Goal: Task Accomplishment & Management: Manage account settings

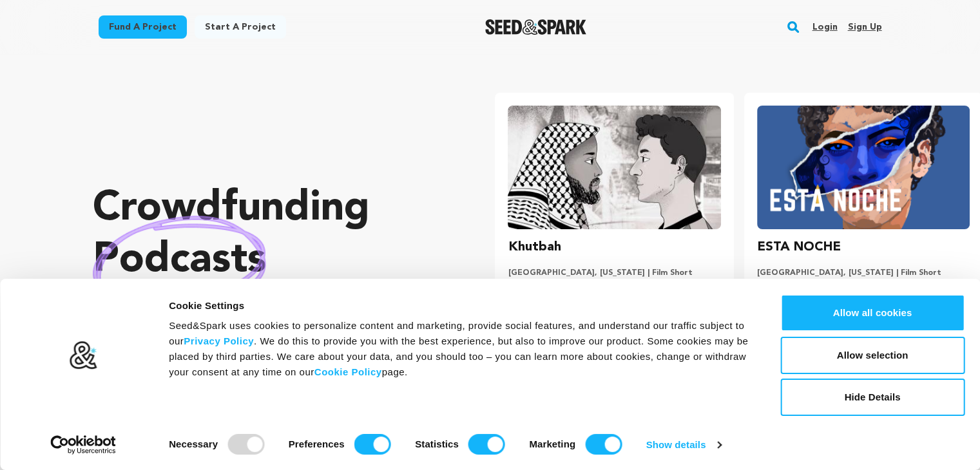
click at [814, 27] on link "Login" at bounding box center [824, 27] width 25 height 21
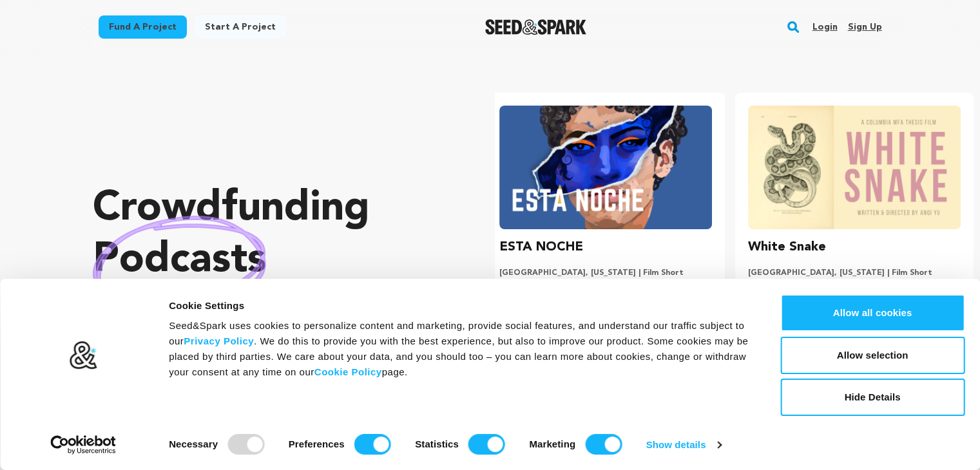
scroll to position [0, 258]
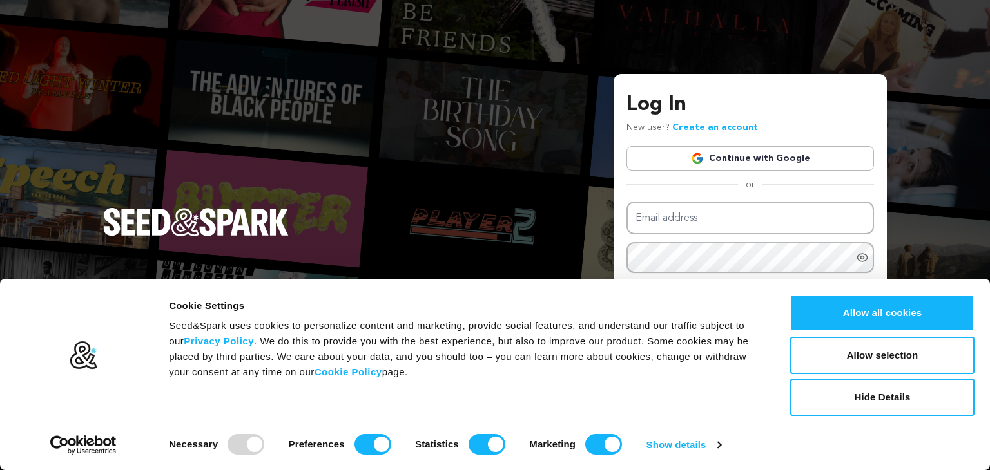
click at [729, 159] on link "Continue with Google" at bounding box center [749, 158] width 247 height 24
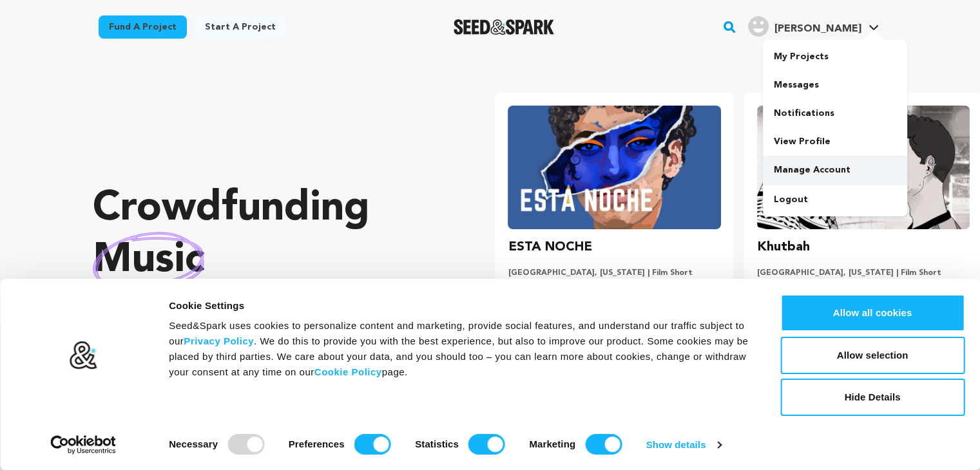
click at [807, 175] on link "Manage Account" at bounding box center [835, 170] width 144 height 28
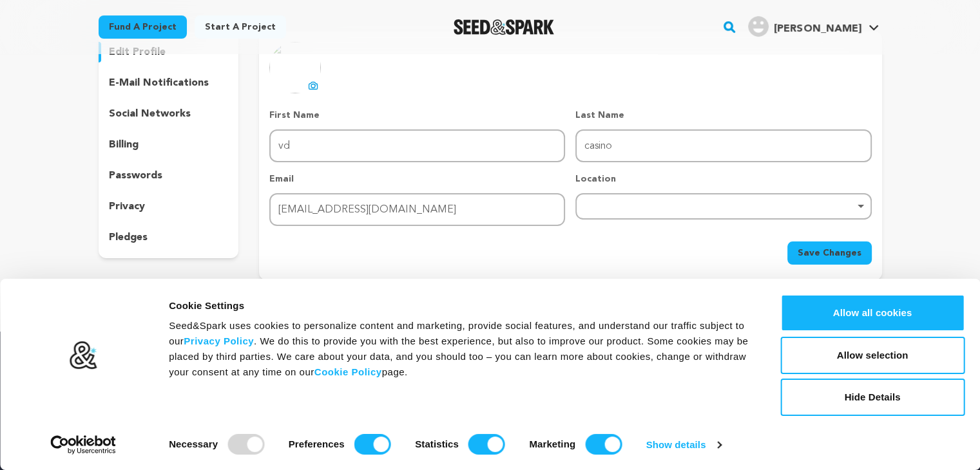
scroll to position [129, 0]
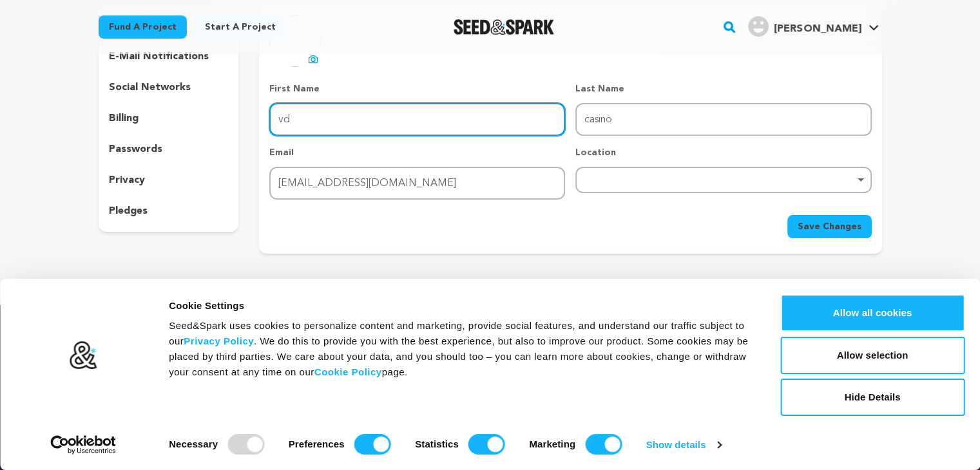
click at [462, 106] on input "vd" at bounding box center [417, 119] width 296 height 33
type input "ilbet"
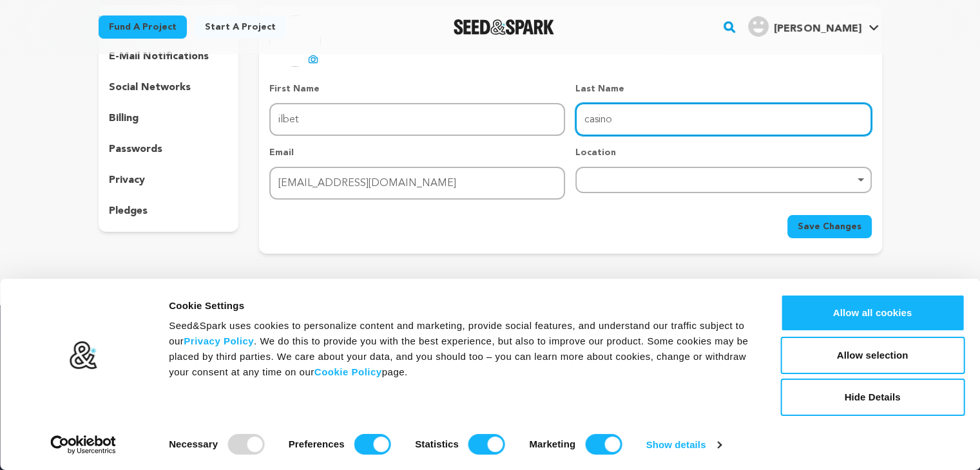
drag, startPoint x: 720, startPoint y: 121, endPoint x: 451, endPoint y: 117, distance: 269.4
click at [451, 117] on div "First Name First Name ilbet Last Name Last Name casino Email Email [EMAIL_ADDRE…" at bounding box center [570, 140] width 602 height 117
type input "giriş"
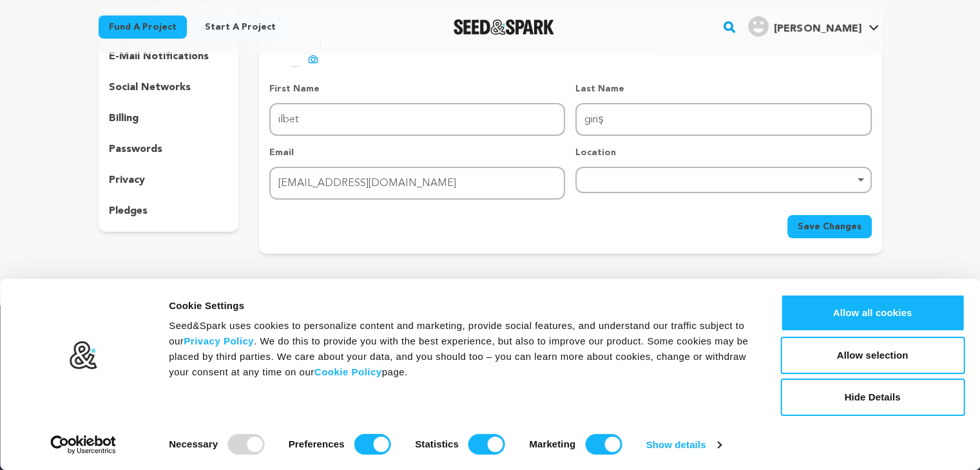
click at [457, 213] on form "First Name First Name ilbet Last Name Last Name giriş Email Email [EMAIL_ADDRES…" at bounding box center [570, 160] width 602 height 156
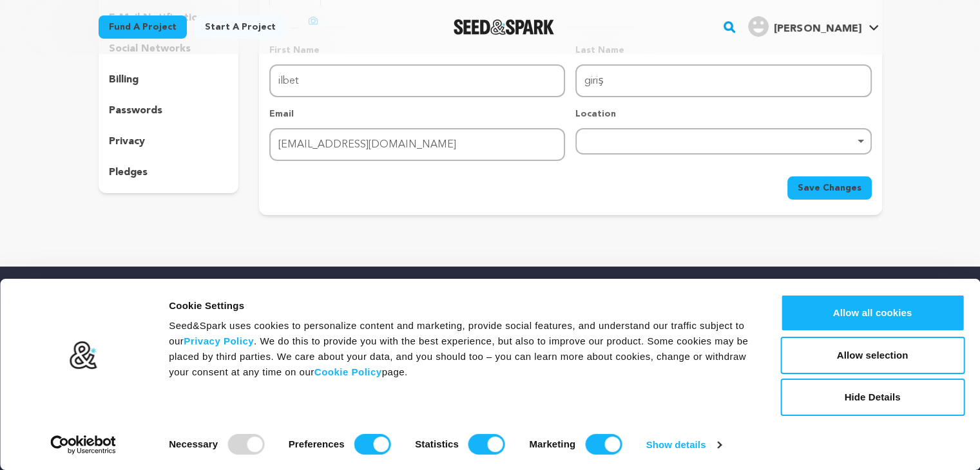
scroll to position [258, 0]
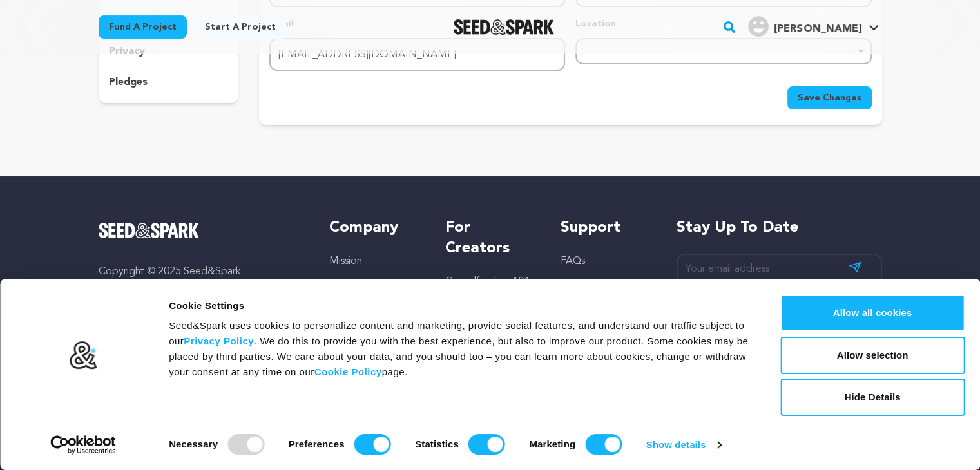
click at [832, 103] on button "Save Changes" at bounding box center [829, 97] width 84 height 23
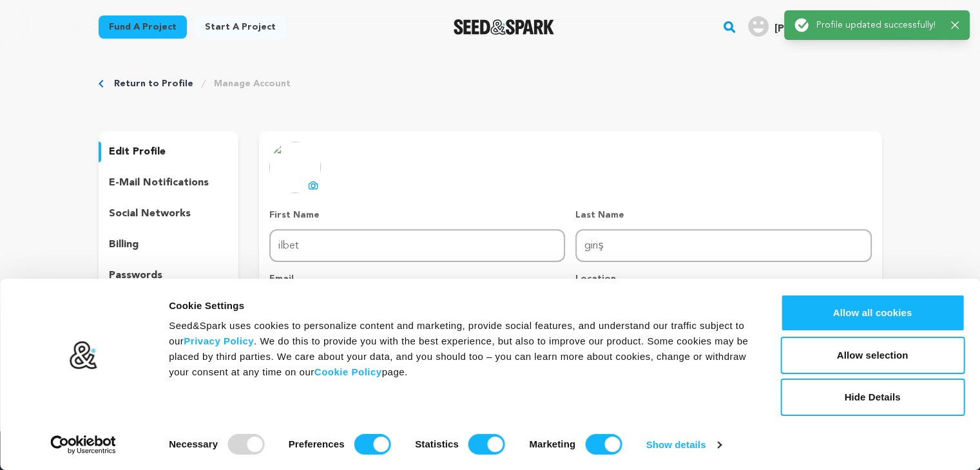
scroll to position [0, 0]
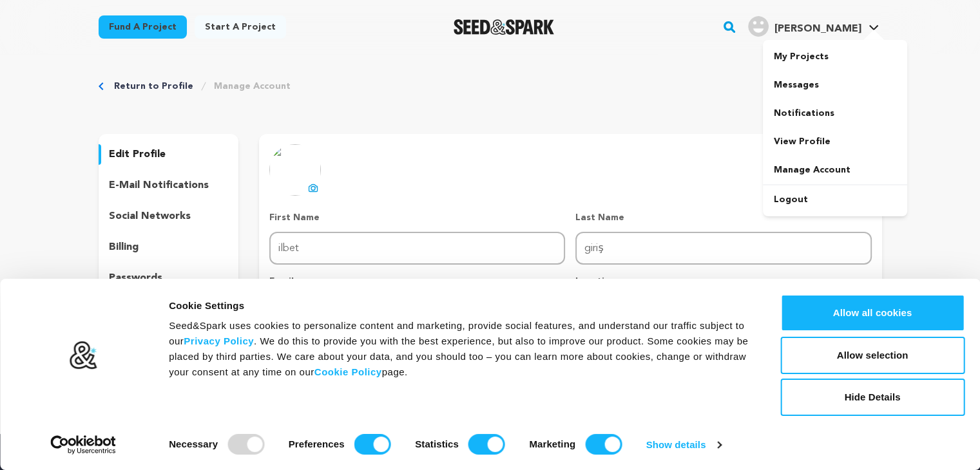
click at [851, 19] on div "[PERSON_NAME]" at bounding box center [804, 26] width 113 height 21
